Goal: Task Accomplishment & Management: Use online tool/utility

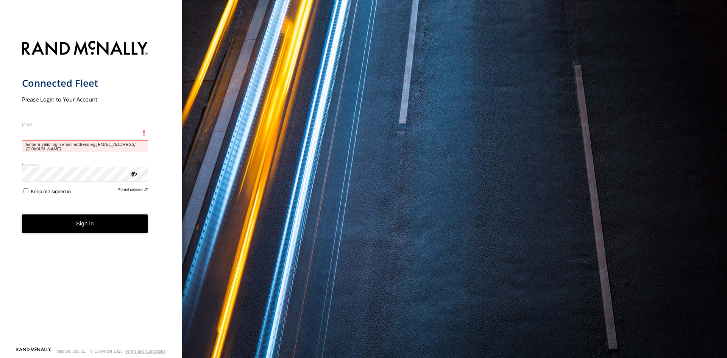
type input "**********"
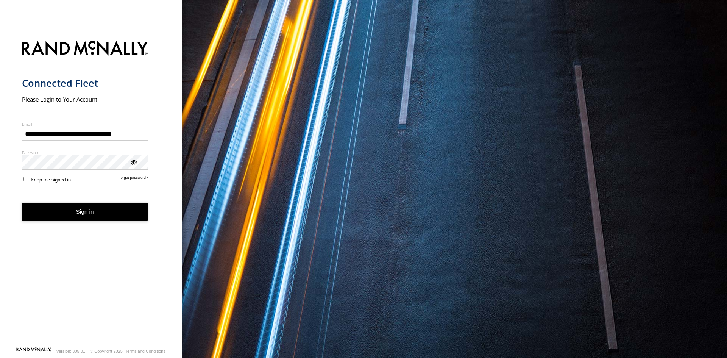
click at [105, 214] on button "Sign in" at bounding box center [85, 212] width 126 height 19
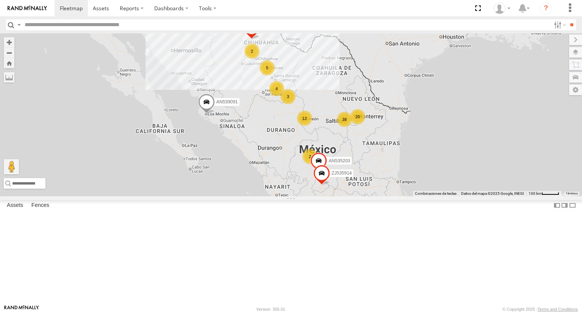
click at [215, 114] on span at bounding box center [206, 104] width 17 height 20
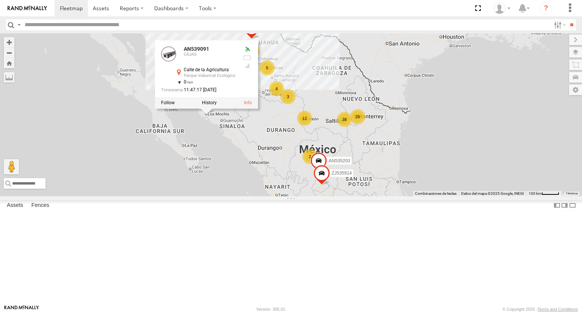
click at [343, 187] on div "AN535203 015910001845018 ZJ535914 F2771 AN539091 1109 4 3 2 7 38 5 2 5 5 20 4 1…" at bounding box center [291, 114] width 582 height 162
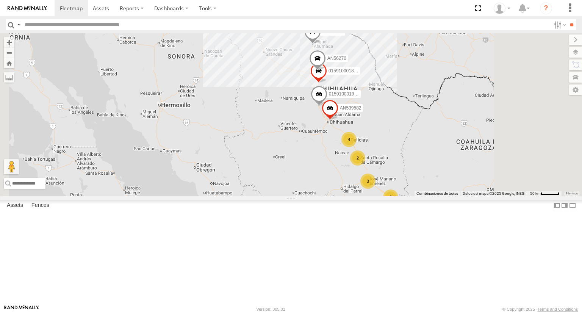
drag, startPoint x: 345, startPoint y: 116, endPoint x: 336, endPoint y: 162, distance: 46.9
click at [335, 193] on div "F2771 AN539091 AN530087 AN531733 ZJ535914 3 3 4 10 015910001845018 AN56270 0159…" at bounding box center [291, 114] width 582 height 162
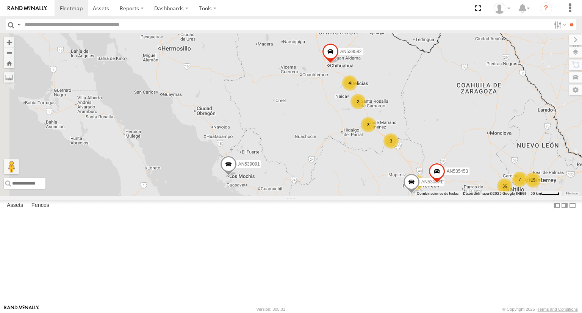
drag, startPoint x: 350, startPoint y: 220, endPoint x: 413, endPoint y: 315, distance: 114.1
click at [413, 313] on html at bounding box center [291, 156] width 582 height 313
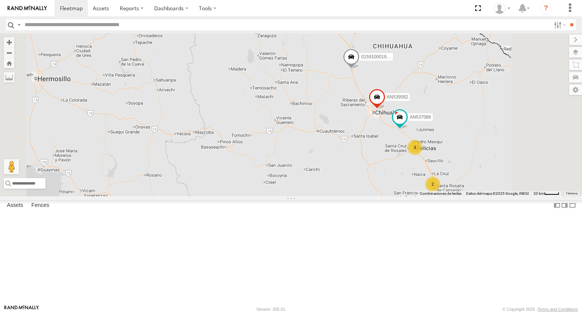
drag, startPoint x: 364, startPoint y: 118, endPoint x: 394, endPoint y: 202, distance: 89.1
click at [389, 196] on div "F2771 AN539091 AN530087 AN531733 ZJ535914 AN533845 AN535203 AN530671 AN539582 A…" at bounding box center [291, 114] width 582 height 162
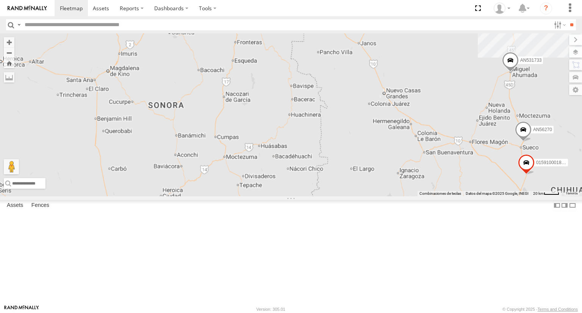
drag, startPoint x: 406, startPoint y: 77, endPoint x: 411, endPoint y: 128, distance: 51.4
click at [411, 128] on div "F2771 AN539091 AN530087 AN531733 ZJ535914 AN533845 AN535203 AN530671 AN539582 A…" at bounding box center [291, 114] width 582 height 162
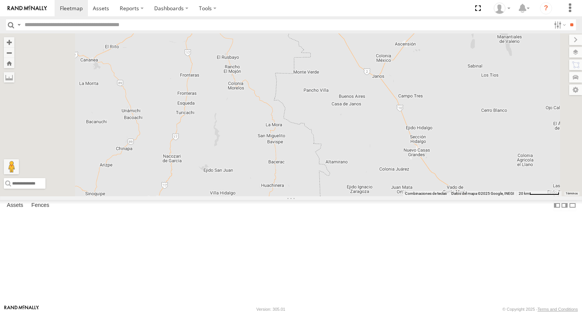
drag, startPoint x: 386, startPoint y: 100, endPoint x: 391, endPoint y: 135, distance: 35.1
click at [391, 135] on div "F2771 AN539091 AN530087 AN531733 ZJ535914 AN533845 AN535203 AN530671 AN539582 A…" at bounding box center [291, 114] width 582 height 162
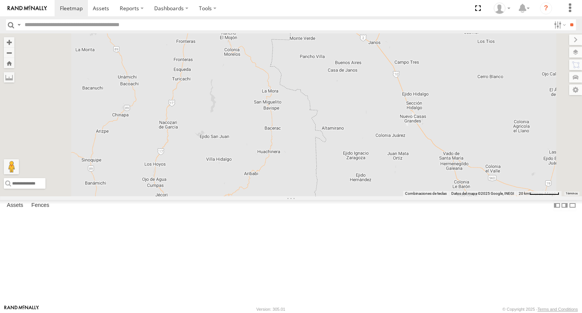
drag, startPoint x: 408, startPoint y: 176, endPoint x: 400, endPoint y: 91, distance: 85.2
click at [400, 91] on div "F2771 AN539091 AN530087 AN531733 ZJ535914 AN533845 AN535203 AN530671 AN539582 A…" at bounding box center [291, 114] width 582 height 162
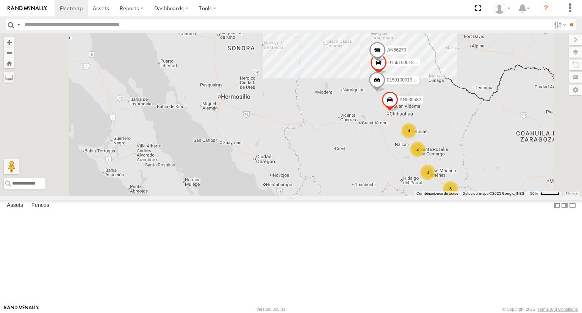
drag, startPoint x: 406, startPoint y: 156, endPoint x: 399, endPoint y: 131, distance: 25.8
click at [399, 131] on div "F2771 AN539091 AN530087 AN531733 ZJ535914 AN533845 AN535203 AN530671 AN539582 A…" at bounding box center [291, 114] width 582 height 162
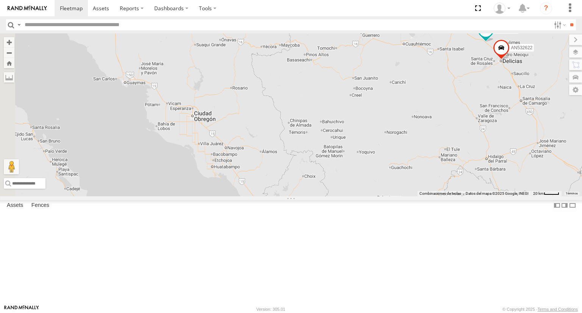
drag, startPoint x: 400, startPoint y: 154, endPoint x: 413, endPoint y: 105, distance: 50.7
click at [413, 105] on div "F2771 AN539091 AN530087 AN531733 ZJ535914 AN533845 AN535203 AN530671 AN539582 A…" at bounding box center [291, 114] width 582 height 162
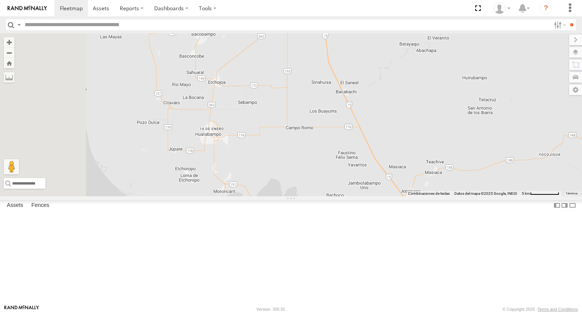
drag, startPoint x: 295, startPoint y: 209, endPoint x: 387, endPoint y: 244, distance: 97.8
click at [387, 196] on div "F2771 AN539091 AN530087 AN531733 ZJ535914 AN533845 AN535203 AN530671 AN539582 A…" at bounding box center [291, 114] width 582 height 162
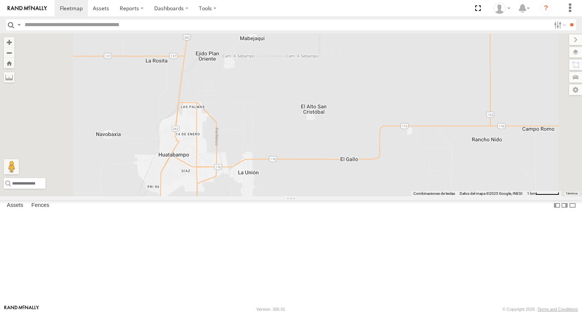
drag, startPoint x: 294, startPoint y: 193, endPoint x: 376, endPoint y: 197, distance: 81.9
click at [376, 196] on div "F2771 AN539091 AN530087 AN531733 ZJ535914 AN533845 AN535203 AN530671 AN539582 A…" at bounding box center [291, 114] width 582 height 162
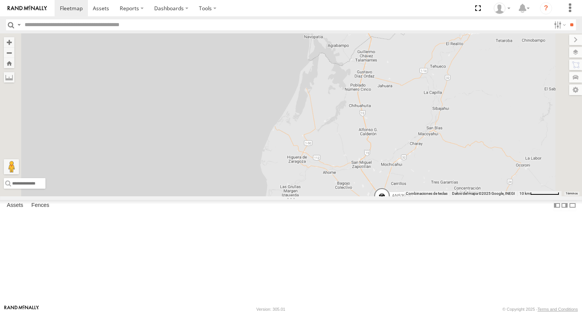
drag, startPoint x: 424, startPoint y: 283, endPoint x: 381, endPoint y: 143, distance: 146.7
click at [381, 143] on div "F2771 AN539091 AN530087 AN531733 ZJ535914 AN533845 AN535203 AN530671 AN539582 A…" at bounding box center [291, 114] width 582 height 162
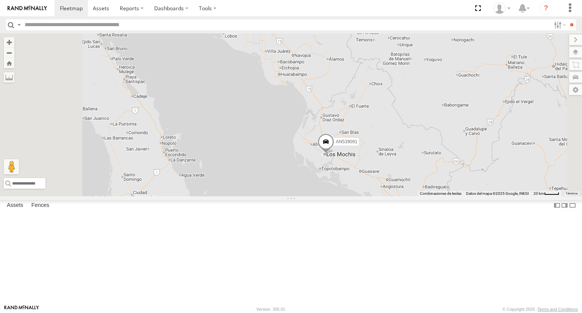
drag, startPoint x: 409, startPoint y: 134, endPoint x: 405, endPoint y: 153, distance: 18.5
click at [405, 153] on div "F2771 AN539091 AN530087 AN531733 ZJ535914 AN533845 AN535203 AN530671 AN539582 A…" at bounding box center [291, 114] width 582 height 162
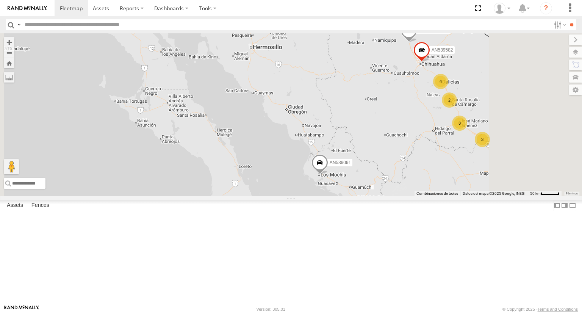
drag, startPoint x: 410, startPoint y: 107, endPoint x: 412, endPoint y: 131, distance: 23.6
click at [412, 131] on div "F2771 AN539091 AN530087 AN531733 ZJ535914 3 3 4 015910001845018 AN56270 0159100…" at bounding box center [291, 114] width 582 height 162
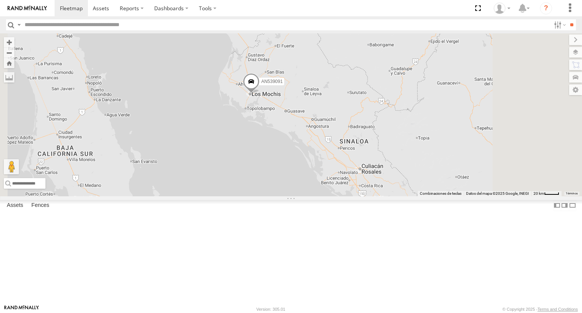
drag, startPoint x: 468, startPoint y: 254, endPoint x: 448, endPoint y: 186, distance: 70.2
click at [448, 186] on div "F2771 AN539091 AN530087 AN531733 ZJ535914 015910001845018 AN56270 0159100019909…" at bounding box center [291, 114] width 582 height 162
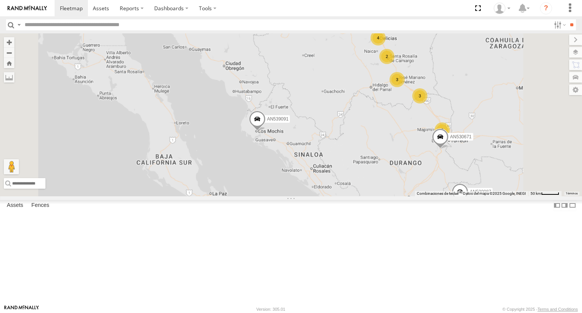
drag, startPoint x: 484, startPoint y: 146, endPoint x: 430, endPoint y: 184, distance: 65.2
click at [430, 184] on div "F2771 AN539091 AN530087 AN531733 ZJ535914 015910001845018 AN56270 0159100019909…" at bounding box center [291, 114] width 582 height 162
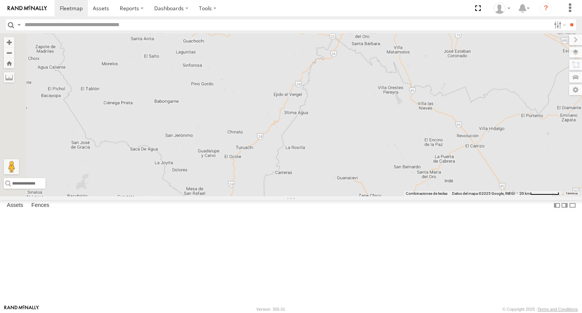
drag, startPoint x: 377, startPoint y: 219, endPoint x: 406, endPoint y: 155, distance: 70.0
click at [406, 155] on div "F2771 AN539091 AN530087 AN531733 ZJ535914 015910001845018 AN56270 0159100019909…" at bounding box center [291, 114] width 582 height 162
drag, startPoint x: 410, startPoint y: 191, endPoint x: 417, endPoint y: 137, distance: 54.6
click at [415, 139] on div "F2771 AN539091 AN530087 AN531733 ZJ535914 015910001845018 AN56270 0159100019909…" at bounding box center [291, 114] width 582 height 162
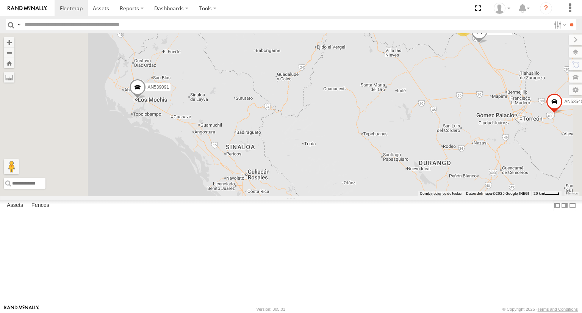
drag, startPoint x: 415, startPoint y: 156, endPoint x: 439, endPoint y: 206, distance: 55.6
click at [439, 196] on div "F2771 AN539091 AN530087 AN531733 ZJ535914 015910001845018 AN56270 0159100019909…" at bounding box center [291, 114] width 582 height 162
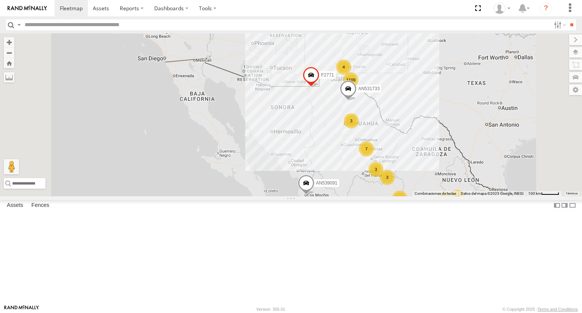
drag, startPoint x: 424, startPoint y: 147, endPoint x: 430, endPoint y: 197, distance: 50.0
click at [430, 196] on div "F2771 AN539091 AN530087 AN531733 ZJ535914 1109 3 3 7 37 5 7 21 4 12 2 3" at bounding box center [291, 114] width 582 height 162
